Goal: Task Accomplishment & Management: Use online tool/utility

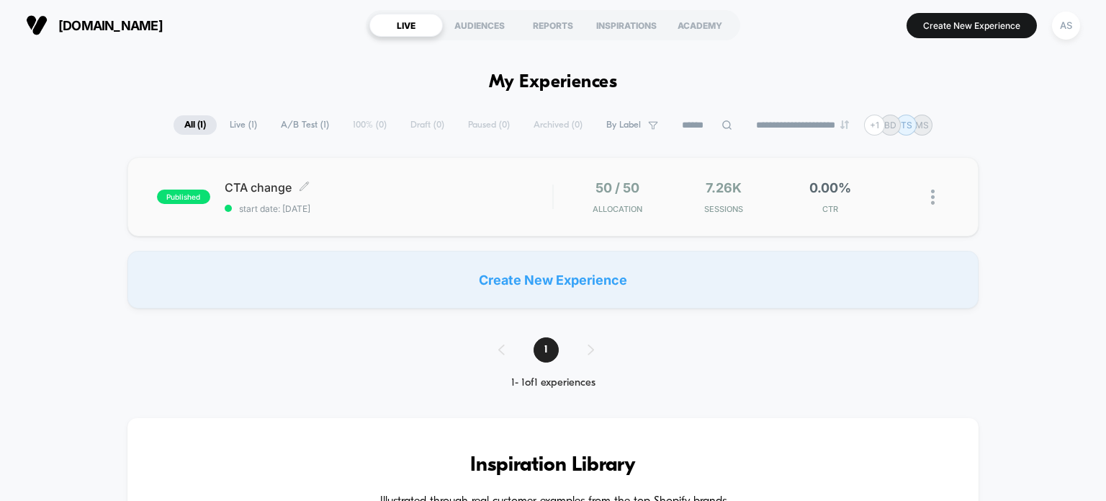
click at [349, 194] on div "CTA change Click to edit experience details Click to edit experience details st…" at bounding box center [389, 197] width 328 height 34
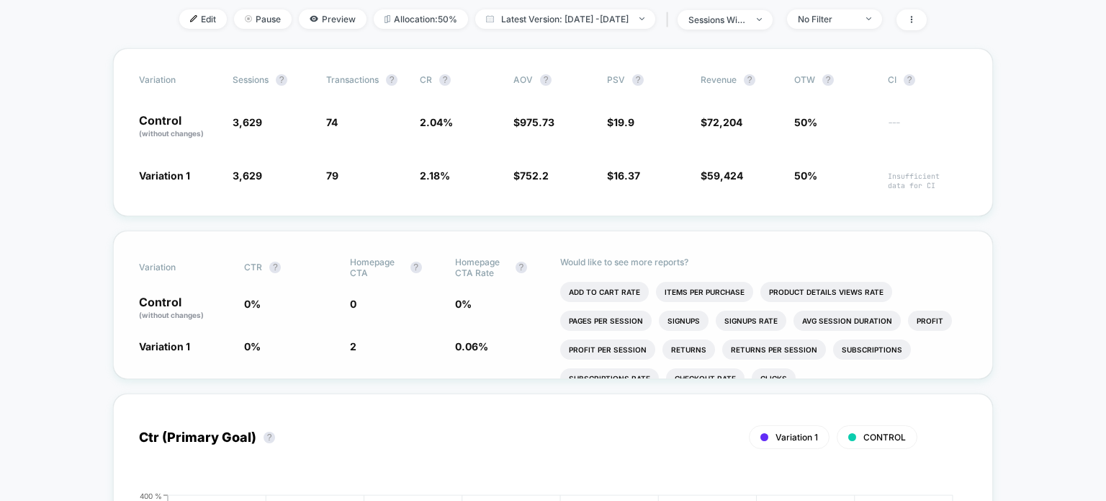
scroll to position [216, 0]
